Goal: Information Seeking & Learning: Understand process/instructions

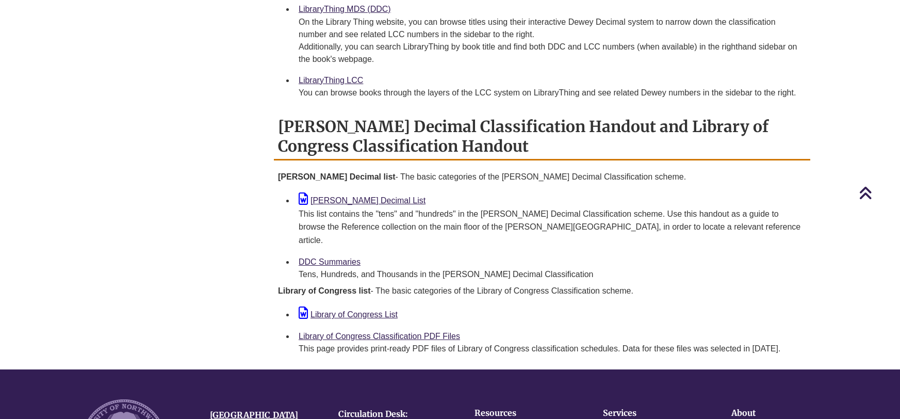
scroll to position [696, 0]
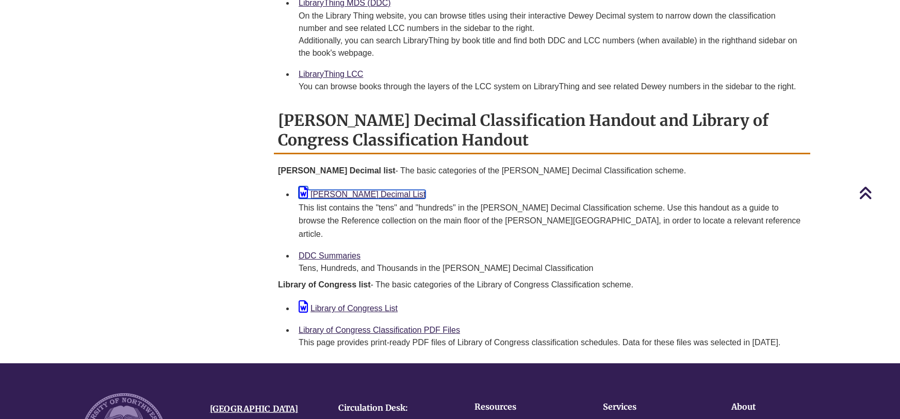
click at [353, 192] on link "[PERSON_NAME] Decimal List" at bounding box center [362, 194] width 127 height 9
click at [327, 251] on link "DDC Summaries" at bounding box center [330, 255] width 62 height 9
click at [365, 304] on link "Library of Congress List" at bounding box center [348, 308] width 99 height 9
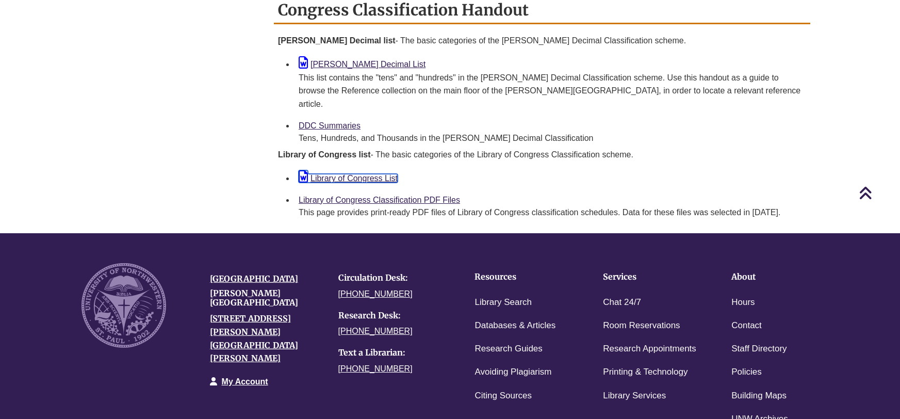
scroll to position [838, 0]
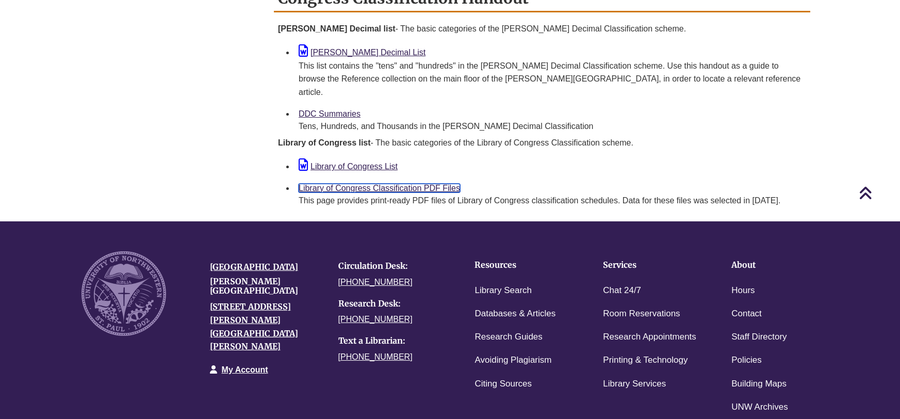
click at [375, 184] on link "Library of Congress Classification PDF Files" at bounding box center [379, 188] width 161 height 9
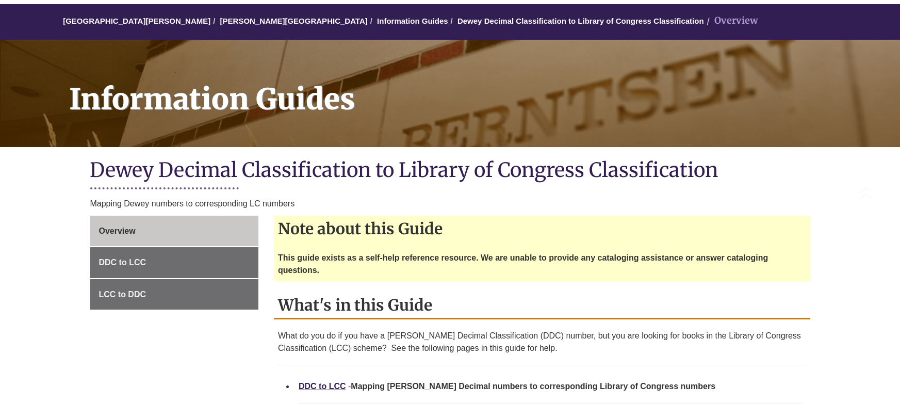
scroll to position [221, 0]
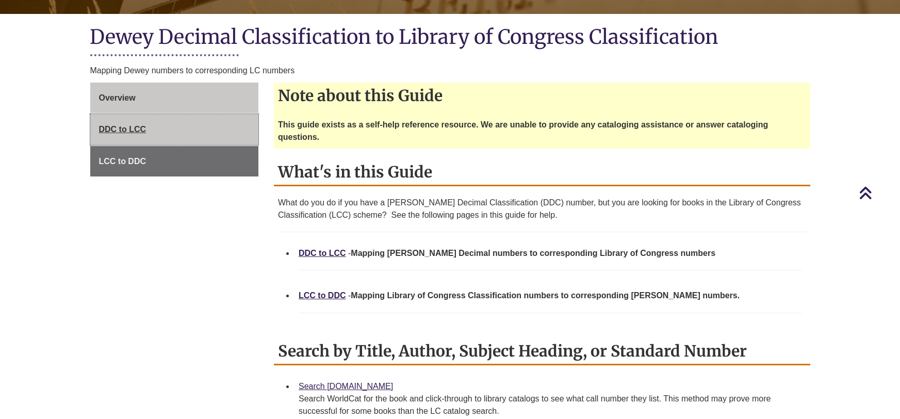
click at [112, 128] on span "DDC to LCC" at bounding box center [122, 129] width 47 height 9
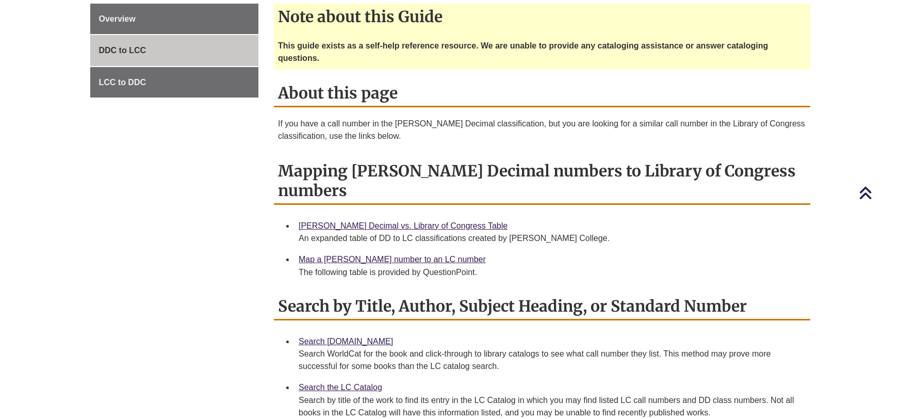
scroll to position [308, 0]
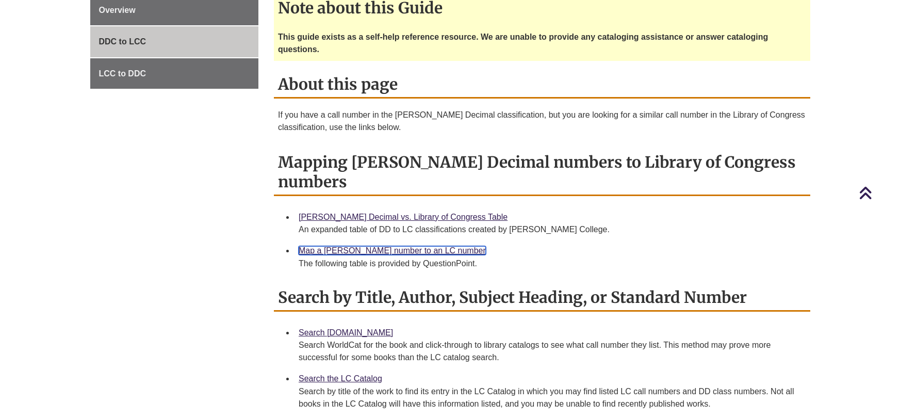
click at [351, 246] on link "Map a [PERSON_NAME] number to an LC number" at bounding box center [392, 250] width 187 height 9
